Goal: Book appointment/travel/reservation

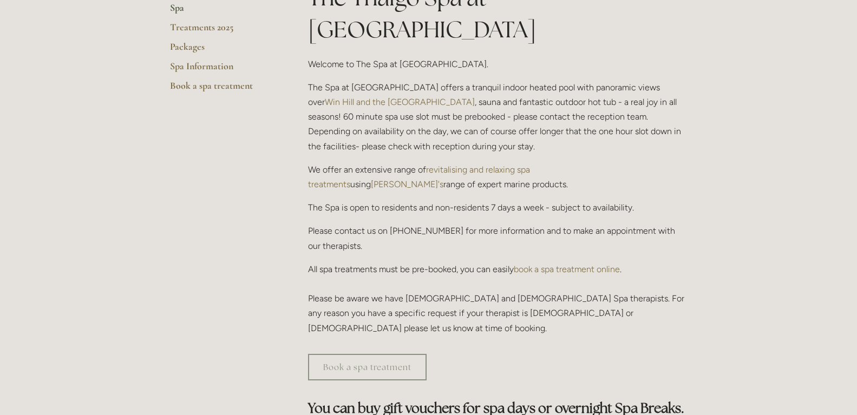
scroll to position [325, 0]
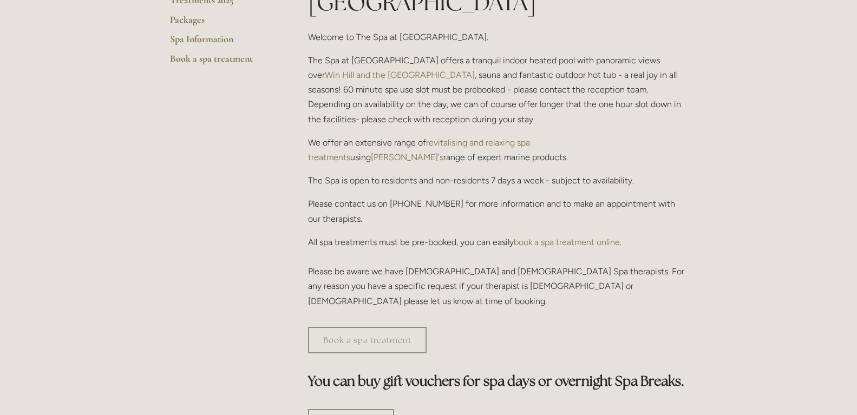
click at [557, 237] on link "book a spa treatment online" at bounding box center [567, 242] width 106 height 10
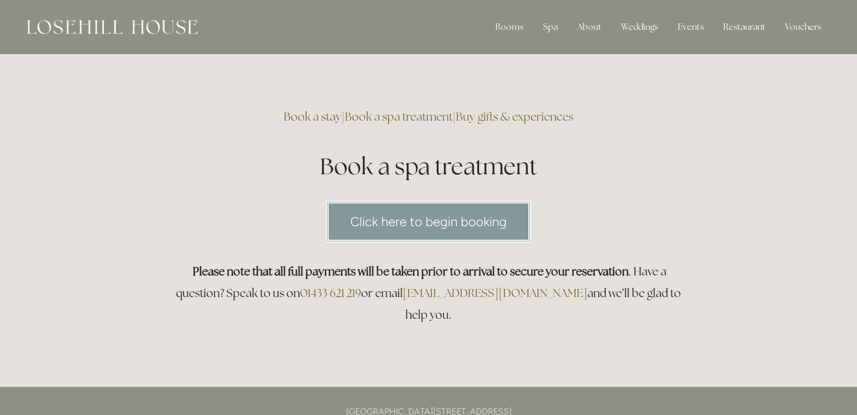
click at [445, 225] on link "Click here to begin booking" at bounding box center [428, 222] width 205 height 42
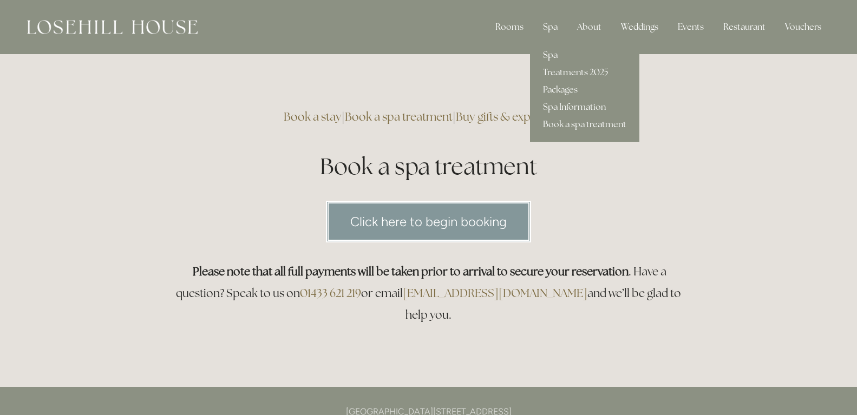
click at [554, 55] on link "Spa" at bounding box center [584, 55] width 109 height 17
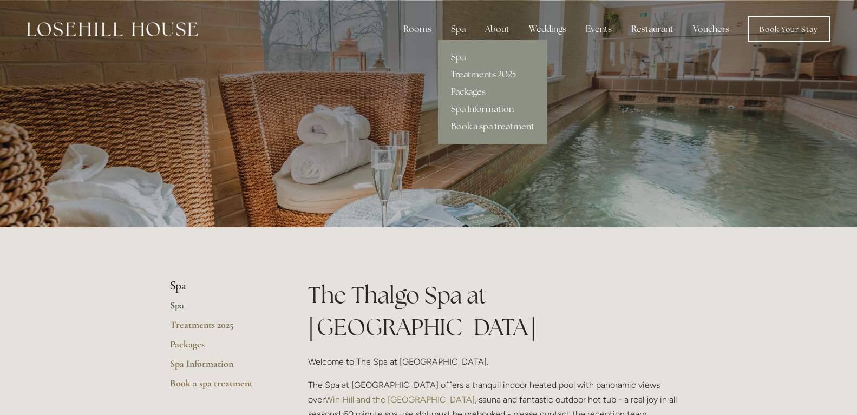
click at [461, 92] on link "Packages" at bounding box center [492, 91] width 109 height 17
